Goal: Task Accomplishment & Management: Manage account settings

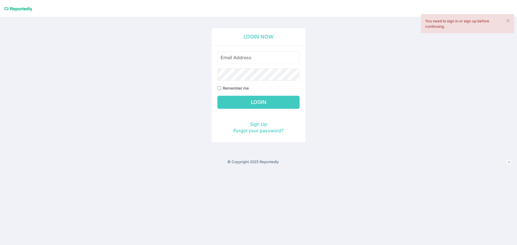
type input "augytek@gmail.com"
click at [229, 86] on label "Remember me" at bounding box center [236, 88] width 26 height 5
click at [221, 86] on input "Remember me" at bounding box center [219, 88] width 4 height 4
checkbox input "true"
click at [229, 99] on input "Login" at bounding box center [258, 102] width 82 height 13
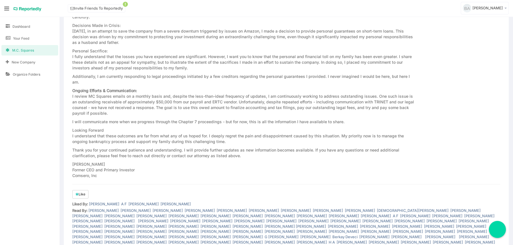
scroll to position [224, 0]
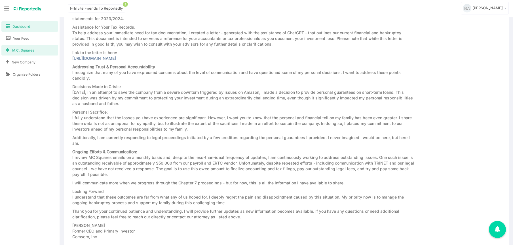
click at [32, 25] on link "Dashboard" at bounding box center [29, 26] width 57 height 10
